Goal: Task Accomplishment & Management: Use online tool/utility

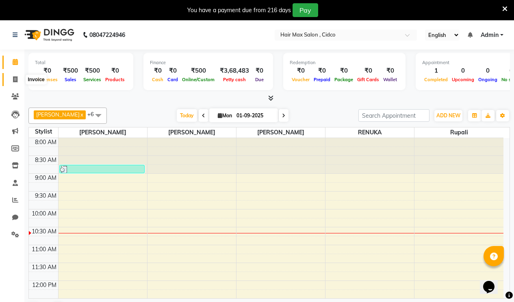
click at [19, 75] on span at bounding box center [15, 79] width 14 height 9
select select "7580"
select select "service"
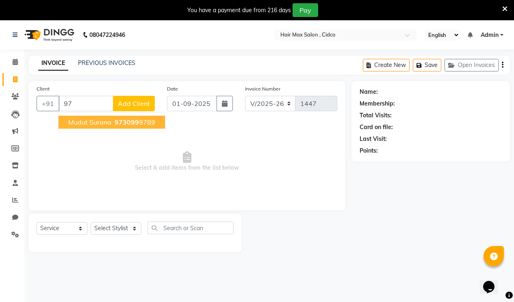
type input "9"
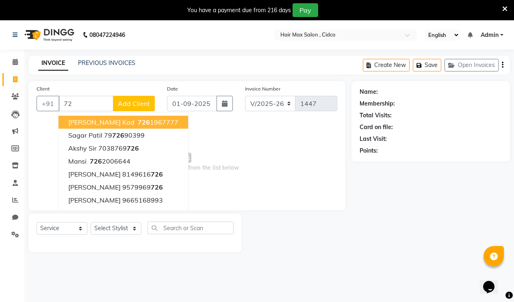
type input "7"
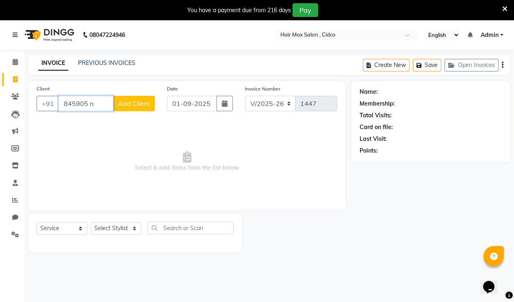
click at [104, 102] on input "845905 n" at bounding box center [85, 103] width 55 height 15
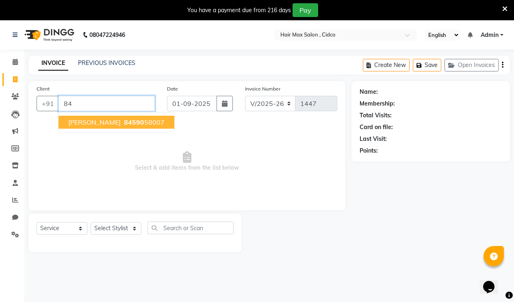
type input "8"
type input "9"
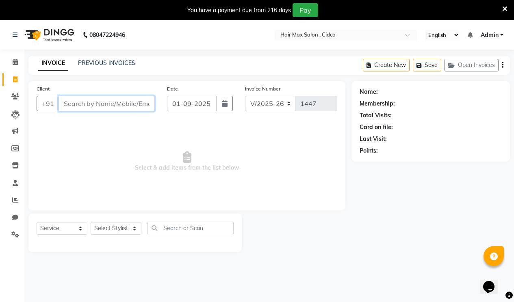
type input "7"
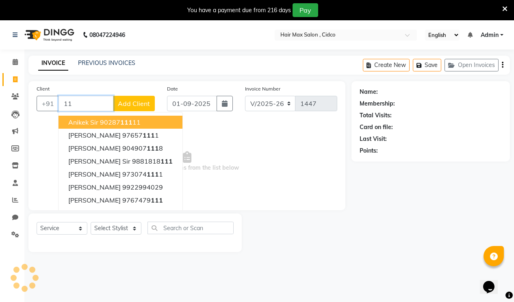
type input "1"
